Goal: Transaction & Acquisition: Subscribe to service/newsletter

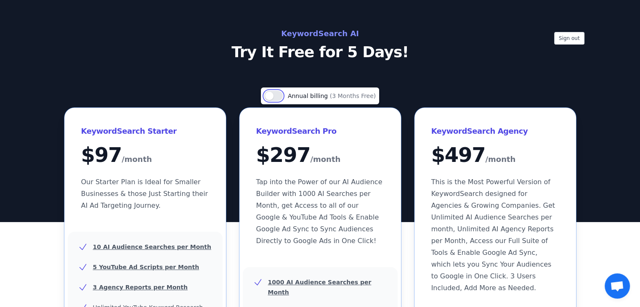
click at [279, 95] on button "Use setting" at bounding box center [273, 96] width 19 height 10
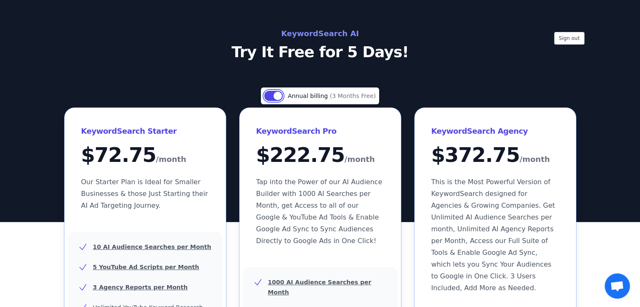
click at [274, 96] on button "Use setting" at bounding box center [273, 96] width 19 height 10
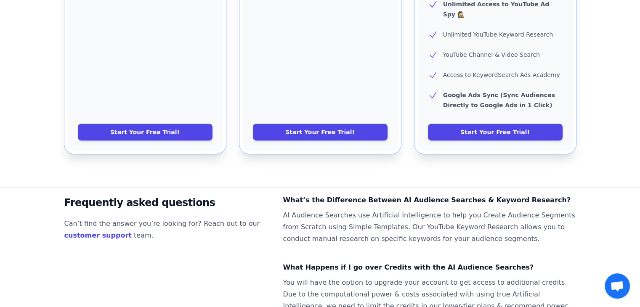
scroll to position [535, 0]
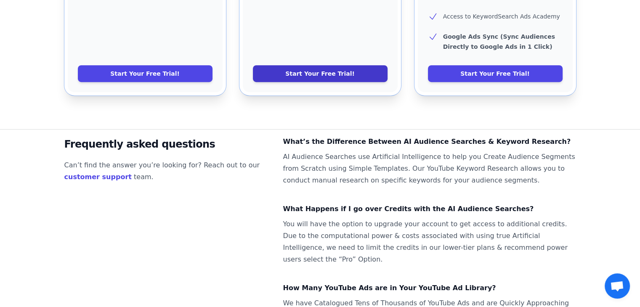
click at [349, 65] on link "Start Your Free Trial!" at bounding box center [320, 73] width 135 height 17
